Goal: Task Accomplishment & Management: Use online tool/utility

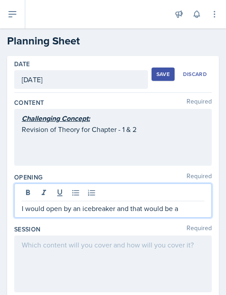
scroll to position [62, 0]
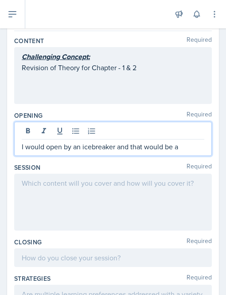
click at [69, 146] on p "I would open by an icebreaker and that would be a" at bounding box center [113, 146] width 183 height 11
click at [87, 146] on p "I would open with an icebreaker and that would be a" at bounding box center [113, 146] width 183 height 11
click at [191, 149] on p "I would open with an icebreaker and that would be a" at bounding box center [113, 146] width 183 height 11
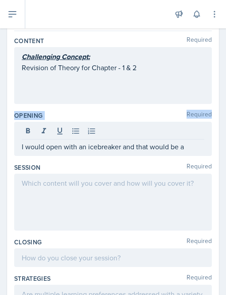
drag, startPoint x: 15, startPoint y: 116, endPoint x: 213, endPoint y: 110, distance: 197.9
click at [213, 110] on div "Date [DATE] [DATE] 31 1 2 3 4 5 6 7 8 9 10 11 12 13 14 15 16 17 18 19 20 21 22 …" at bounding box center [113, 268] width 226 height 549
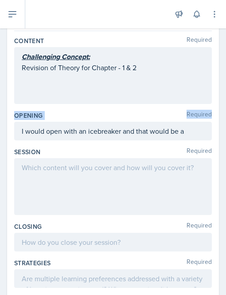
click at [94, 109] on div "Opening Required I would open with an icebreaker and that would be a" at bounding box center [113, 127] width 198 height 36
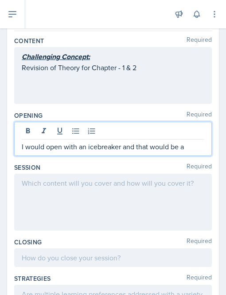
click at [194, 134] on div "I would open with an icebreaker and that would be a" at bounding box center [113, 139] width 198 height 34
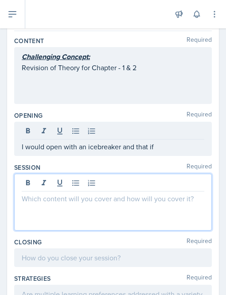
click at [36, 186] on div at bounding box center [113, 201] width 198 height 57
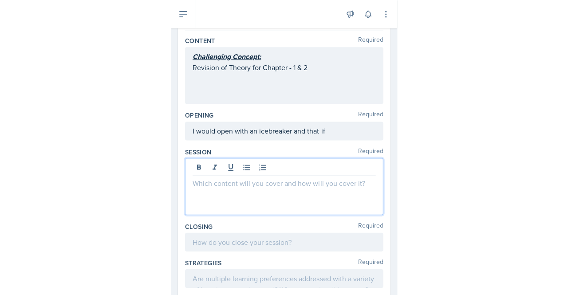
scroll to position [46, 0]
